Goal: Task Accomplishment & Management: Use online tool/utility

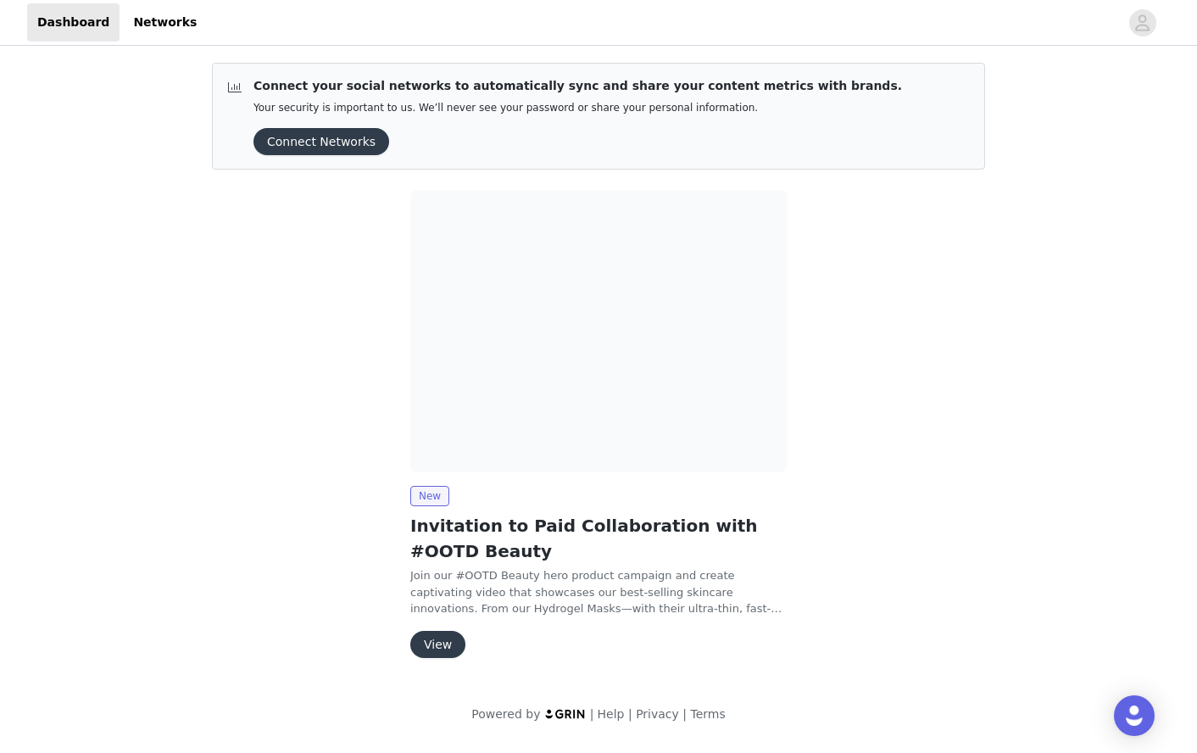
click at [456, 632] on button "View" at bounding box center [437, 644] width 55 height 27
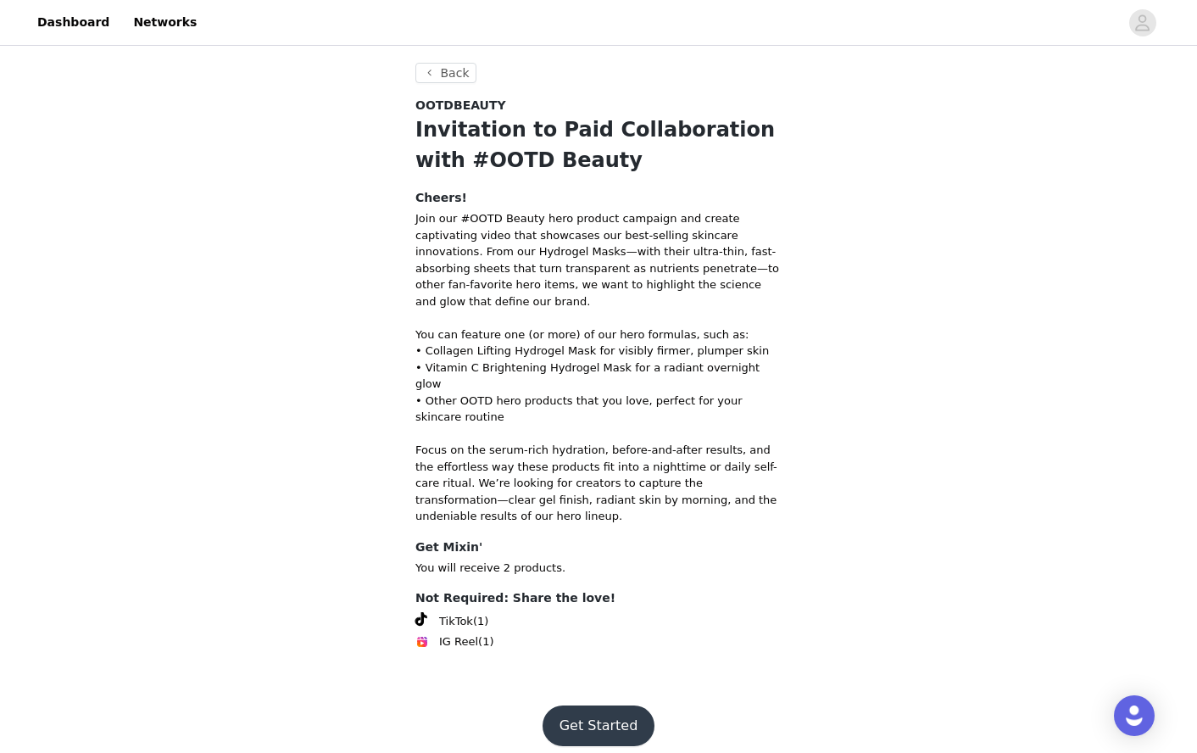
click at [583, 705] on button "Get Started" at bounding box center [599, 725] width 113 height 41
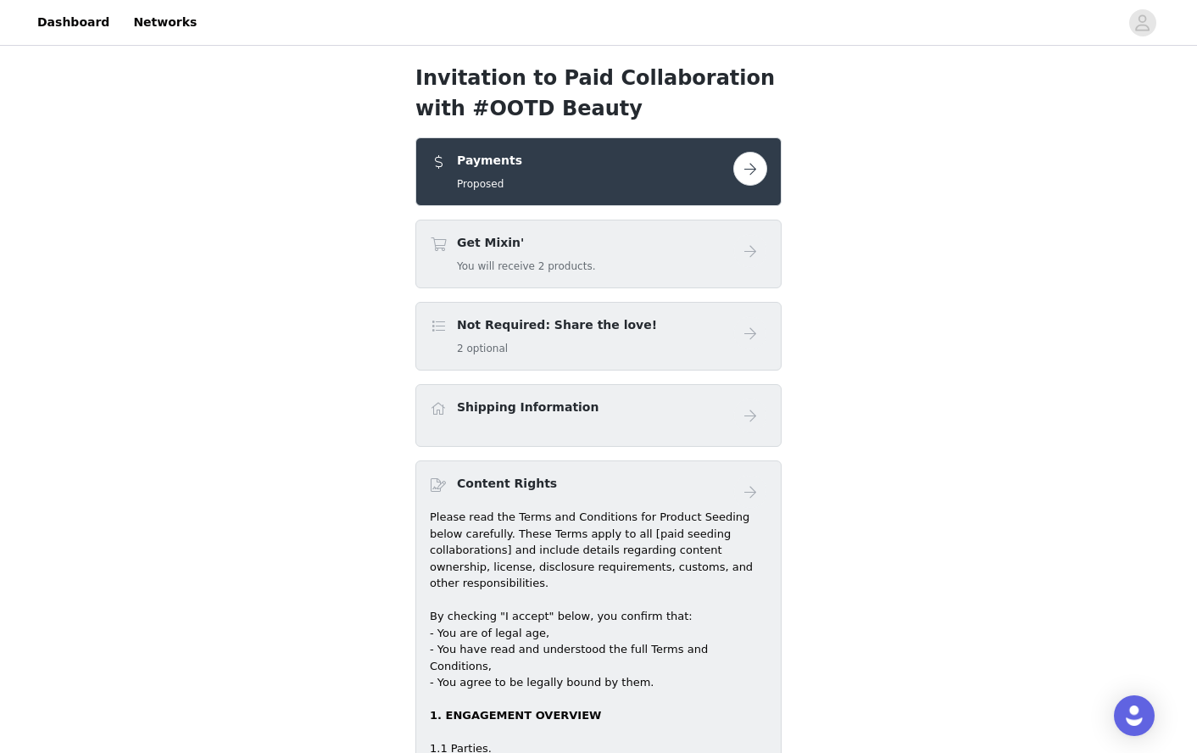
click at [757, 175] on button "button" at bounding box center [750, 169] width 34 height 34
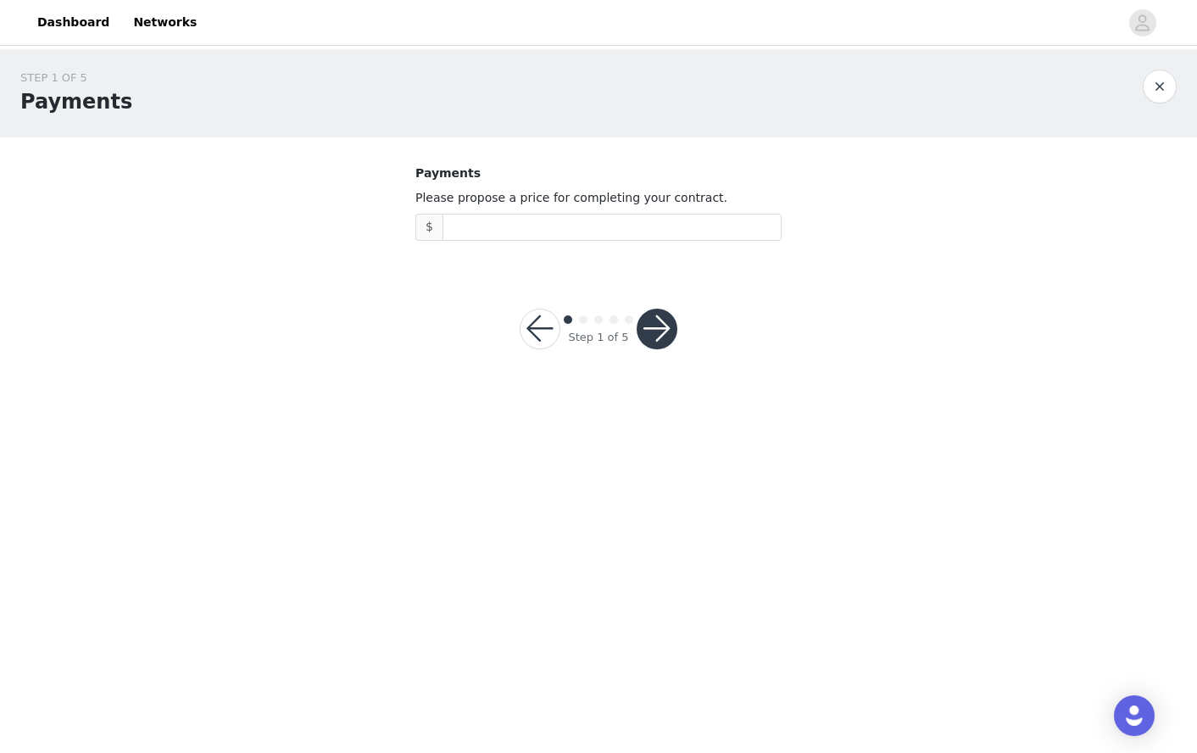
click at [537, 331] on button "button" at bounding box center [540, 329] width 41 height 41
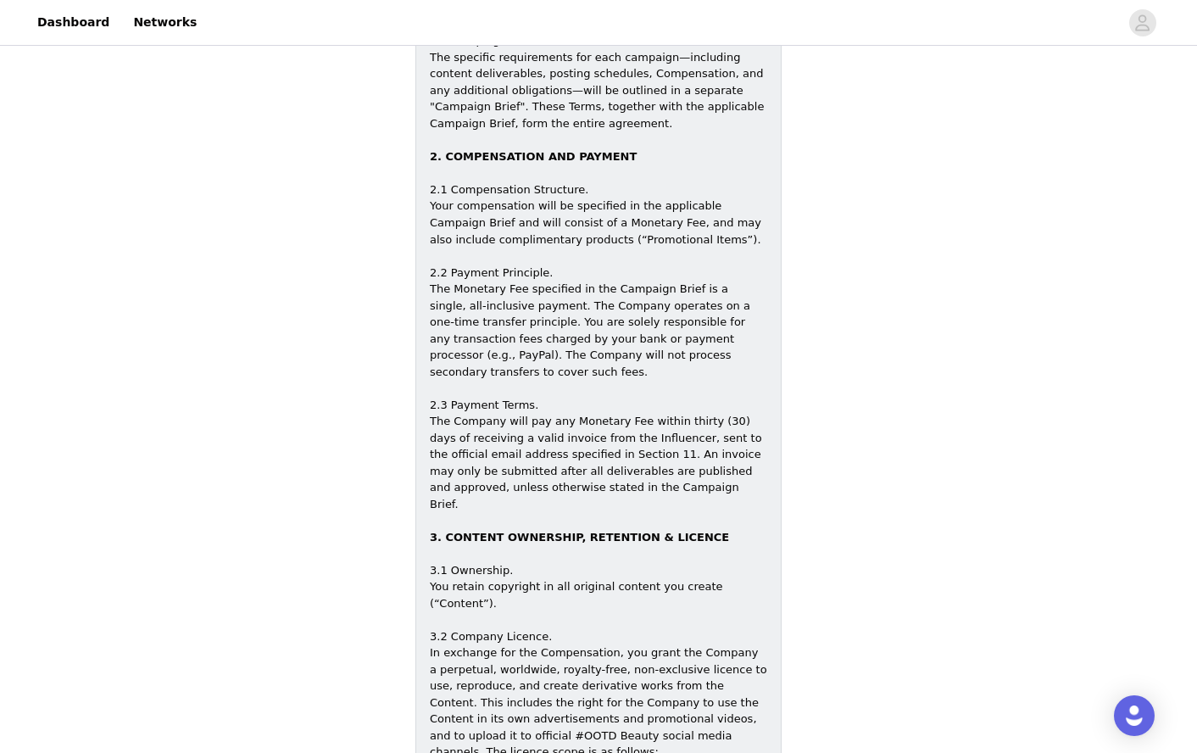
scroll to position [770, 0]
